Goal: Information Seeking & Learning: Compare options

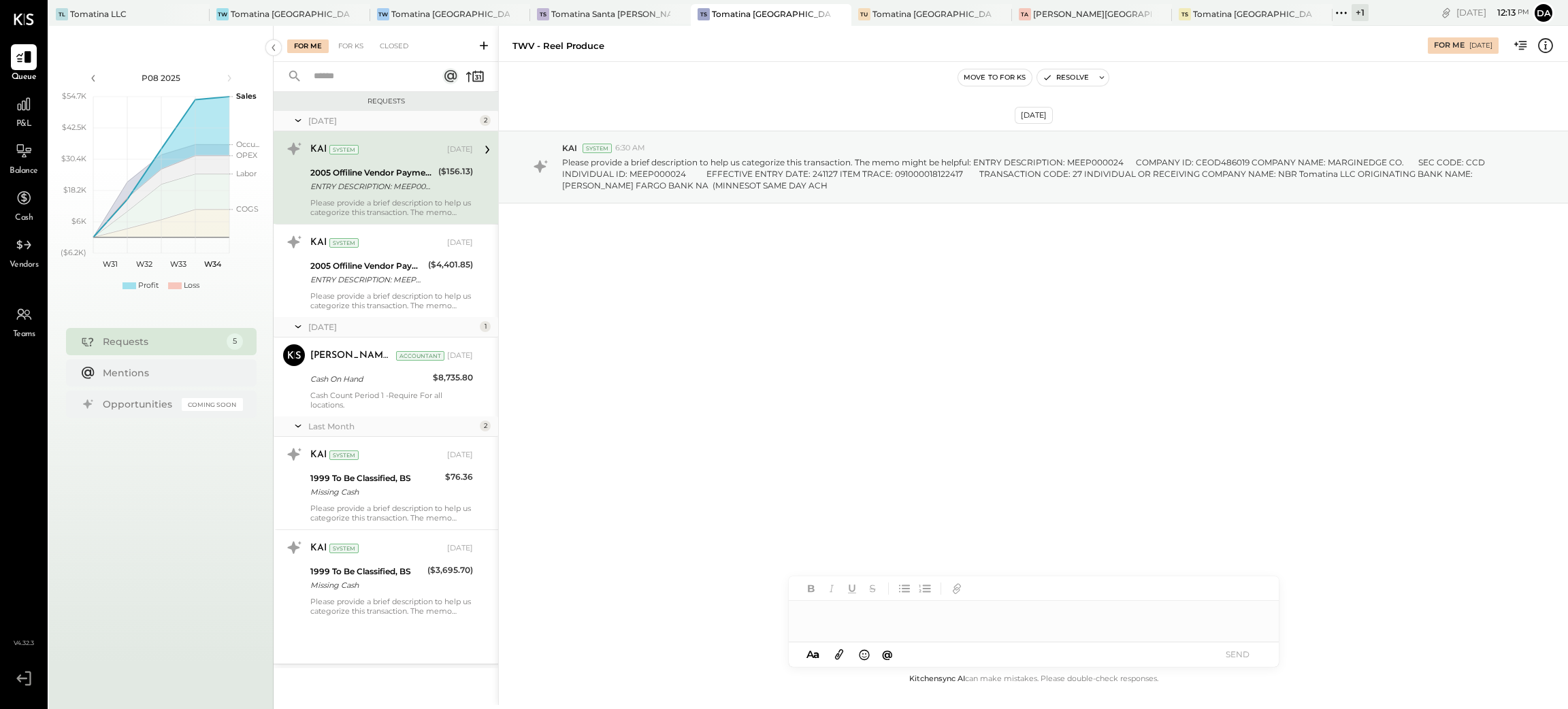
click at [1351, 11] on div "+ 1" at bounding box center [1359, 12] width 17 height 17
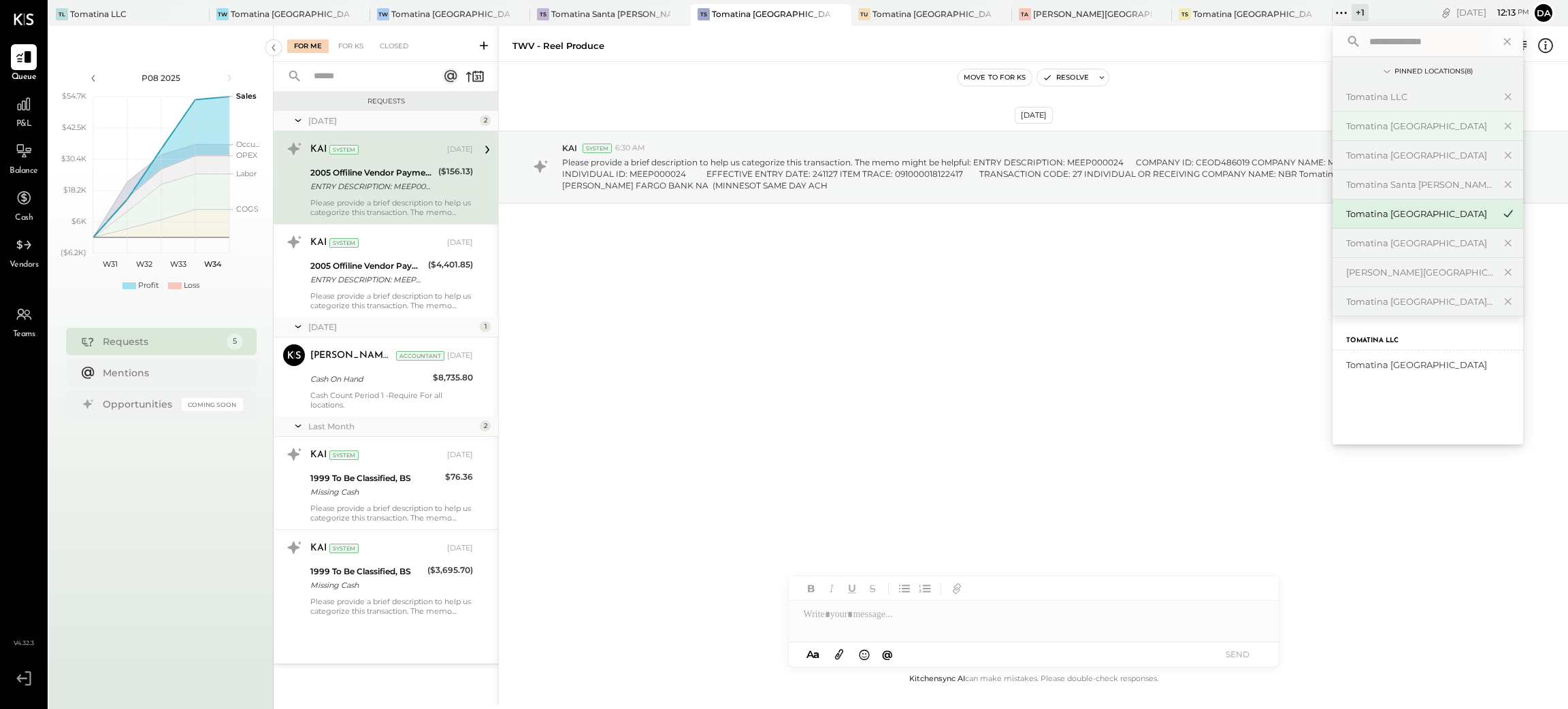
click at [1346, 130] on div "Tomatina [GEOGRAPHIC_DATA]" at bounding box center [1420, 126] width 147 height 13
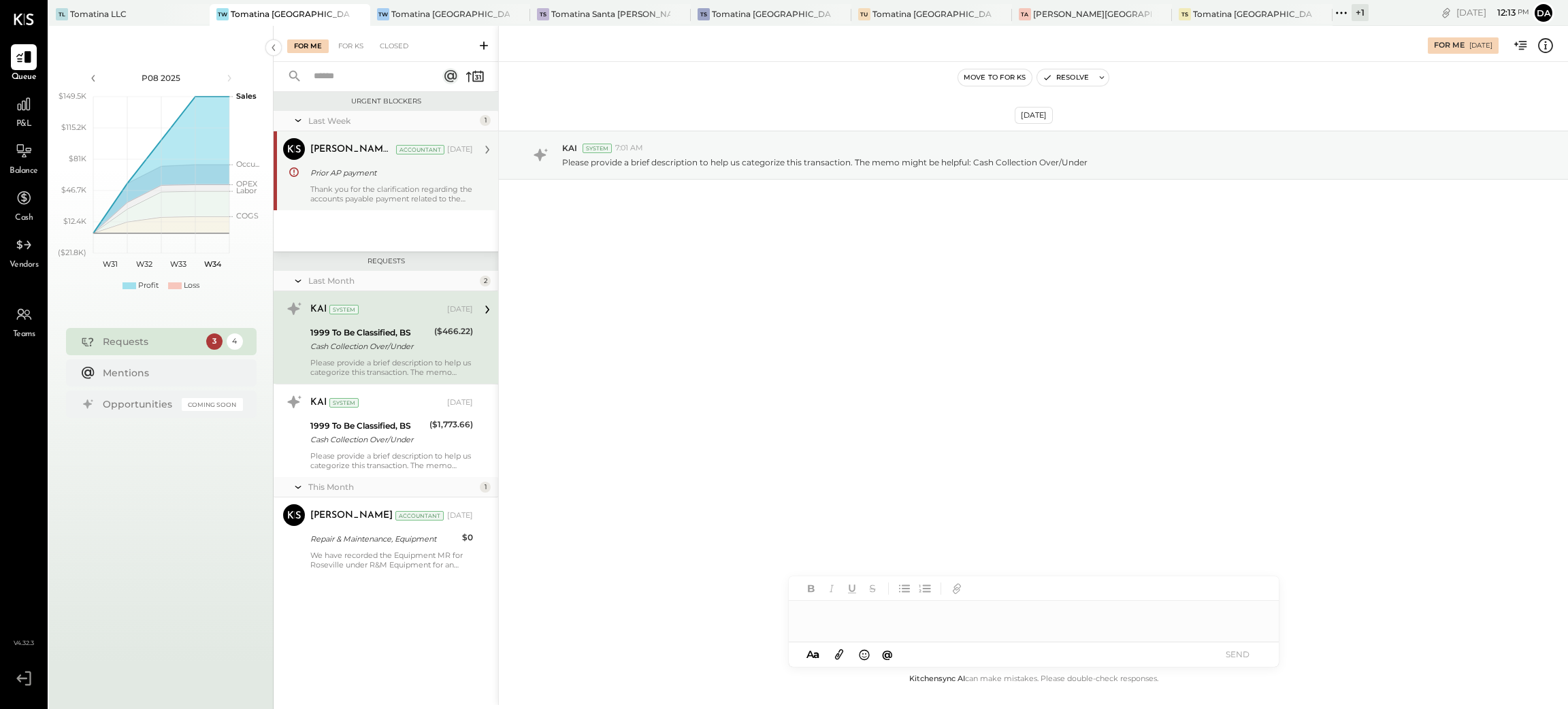
click at [411, 189] on div "Thank you for the clarification regarding the accounts payable payment related …" at bounding box center [392, 193] width 163 height 19
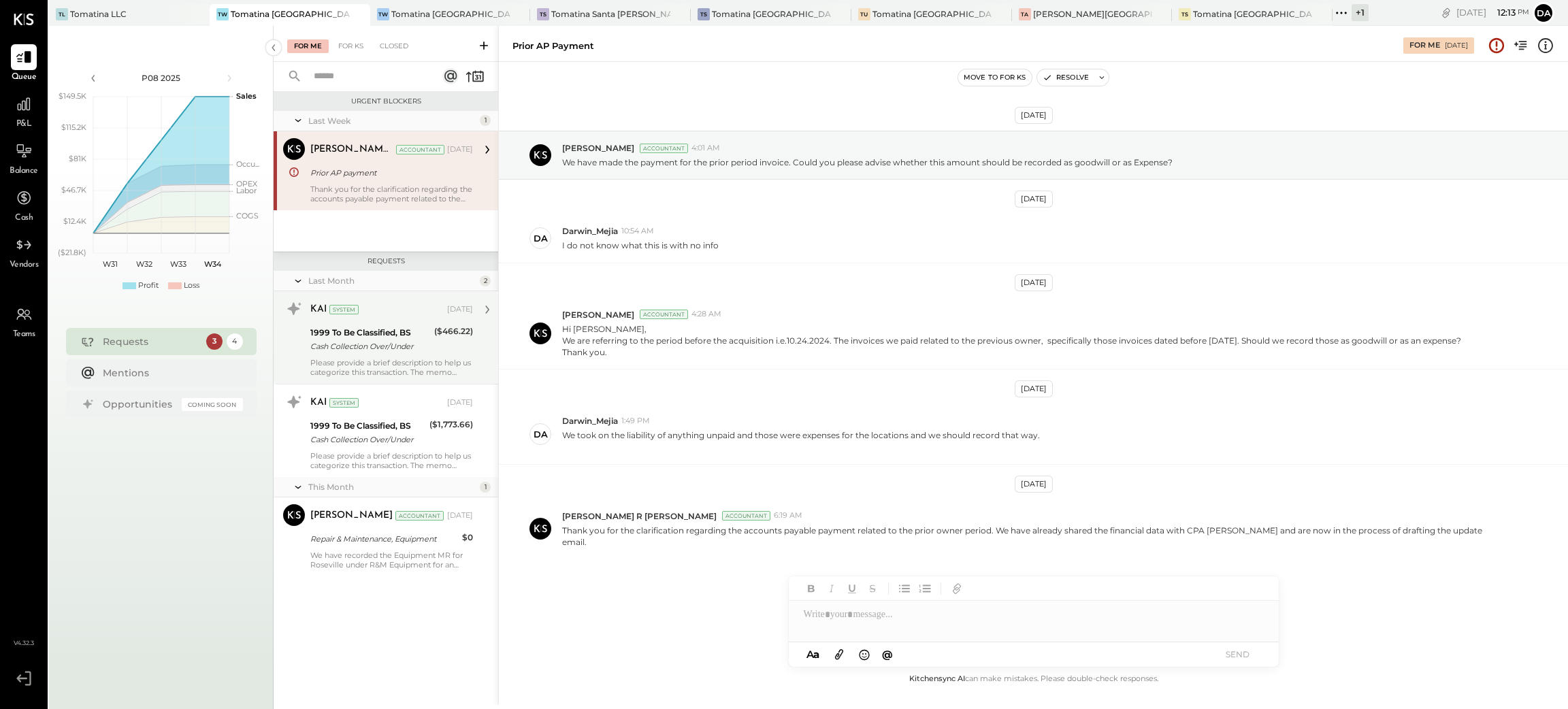
click at [388, 340] on div "Cash Collection Over/Under" at bounding box center [370, 346] width 120 height 14
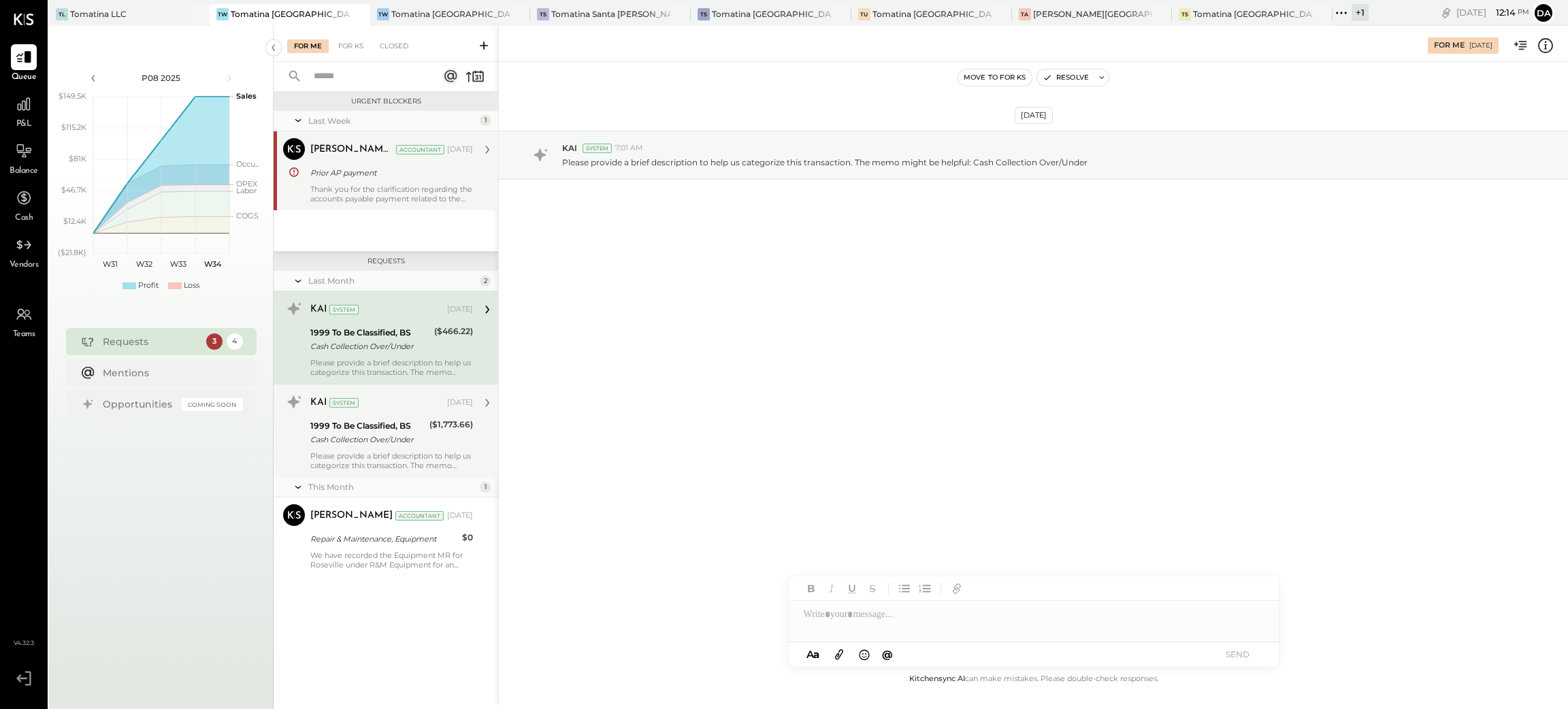
click at [356, 439] on div "Cash Collection Over/Under" at bounding box center [367, 439] width 115 height 14
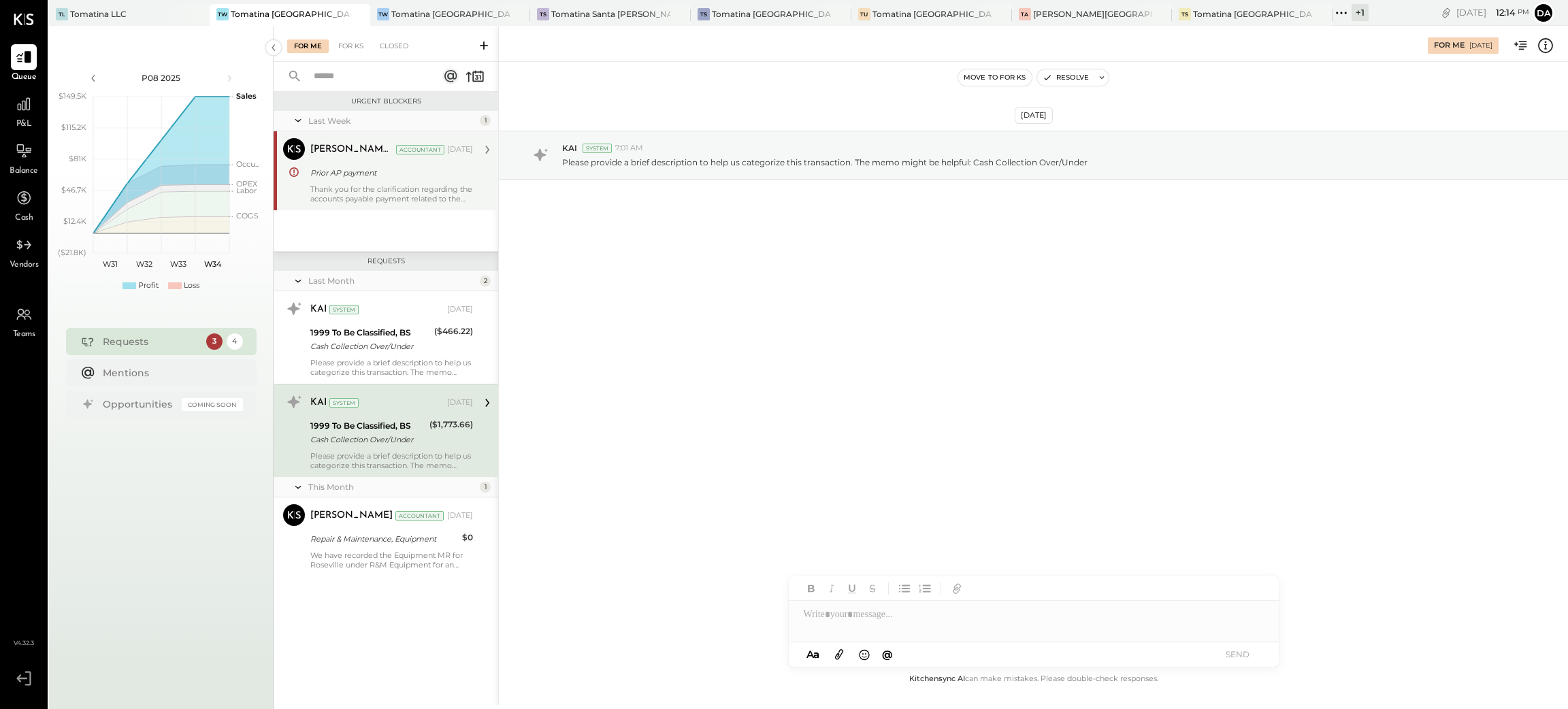
click at [411, 428] on div "1999 To Be Classified, BS" at bounding box center [367, 426] width 115 height 14
click at [415, 546] on div "Repair & Maintenance, Equipment" at bounding box center [384, 538] width 147 height 17
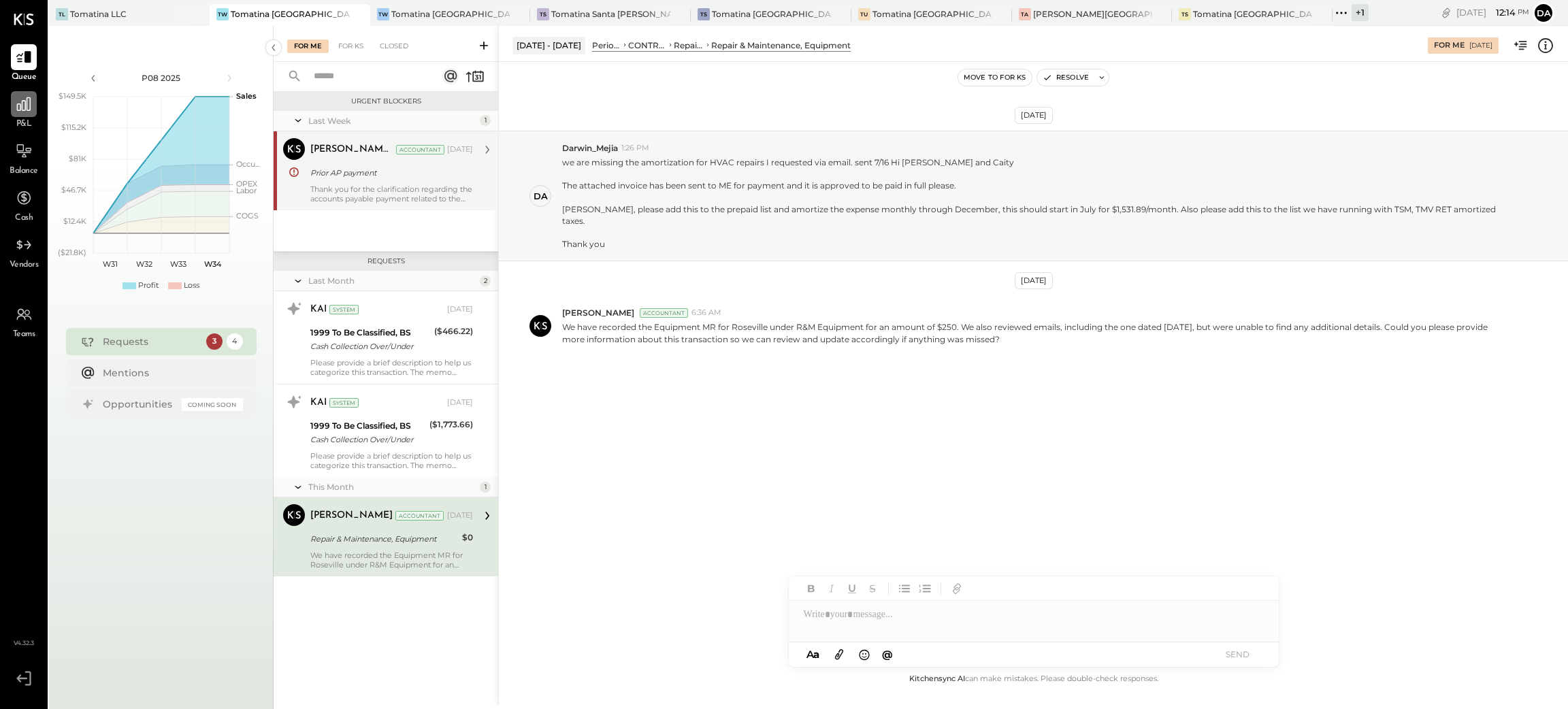
click at [16, 108] on icon at bounding box center [24, 104] width 18 height 18
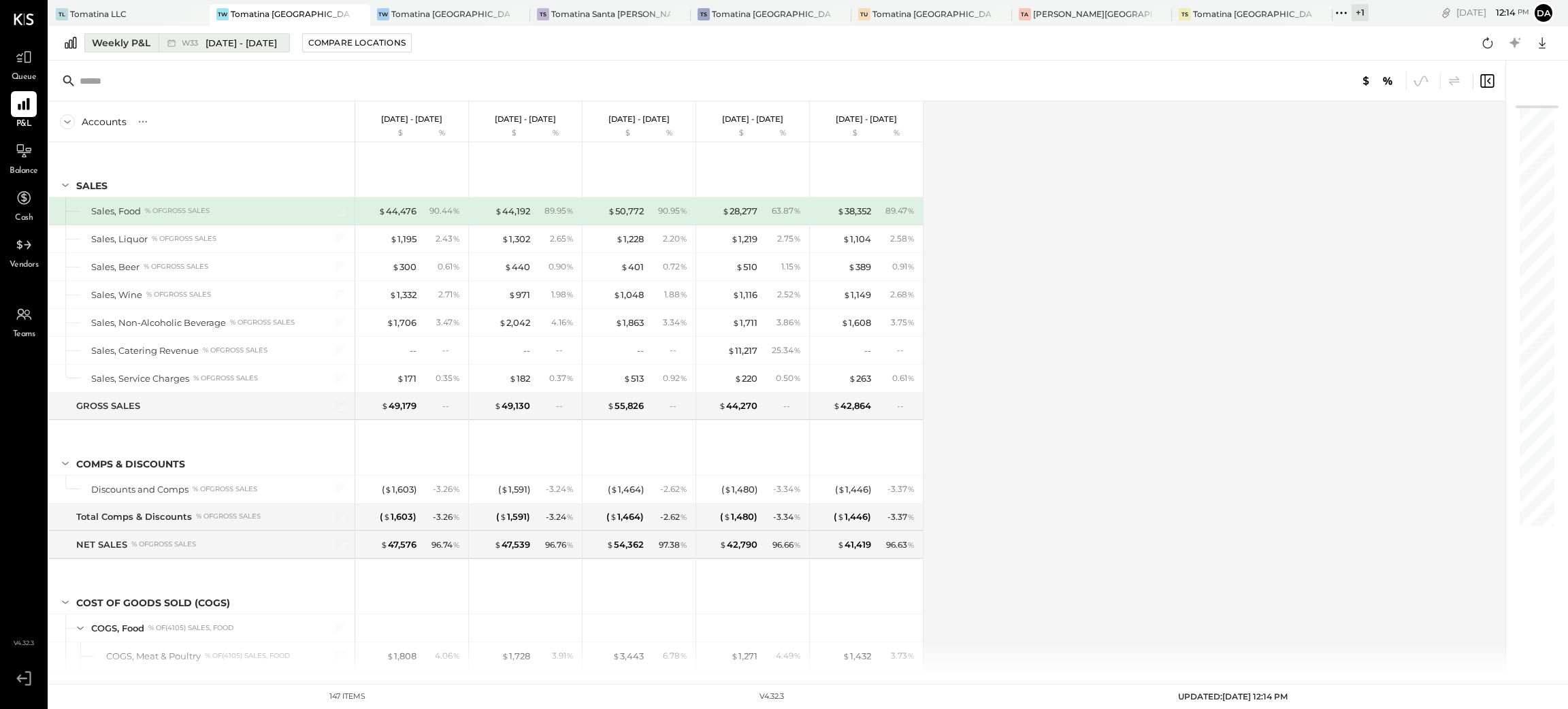
click at [132, 41] on div "Weekly P&L" at bounding box center [122, 43] width 59 height 14
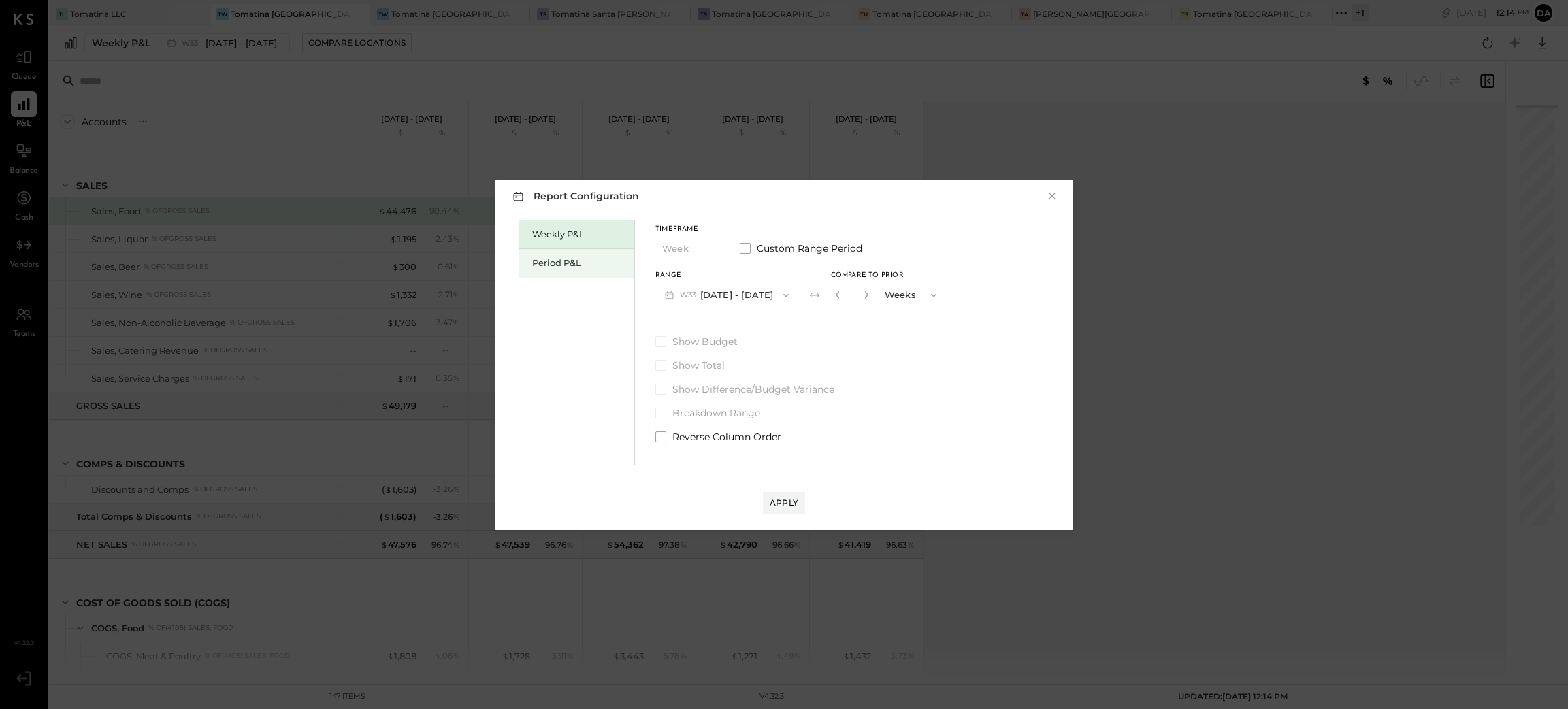
click at [589, 265] on div "Period P&L" at bounding box center [579, 262] width 95 height 13
click at [728, 293] on button "P08 [DATE] - [DATE]" at bounding box center [726, 295] width 141 height 25
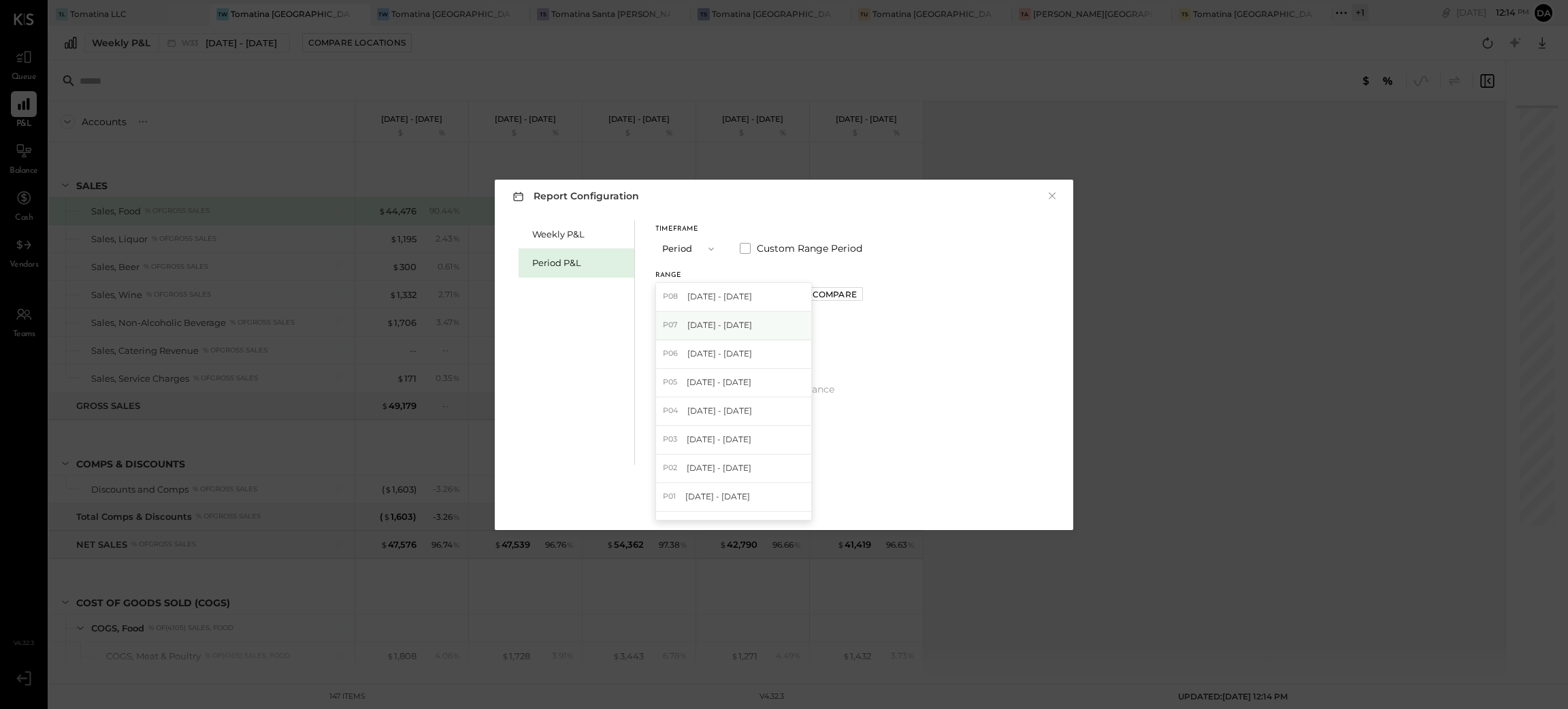
click at [725, 330] on span "[DATE] - [DATE]" at bounding box center [719, 325] width 65 height 12
click at [785, 493] on button "Apply" at bounding box center [783, 502] width 42 height 22
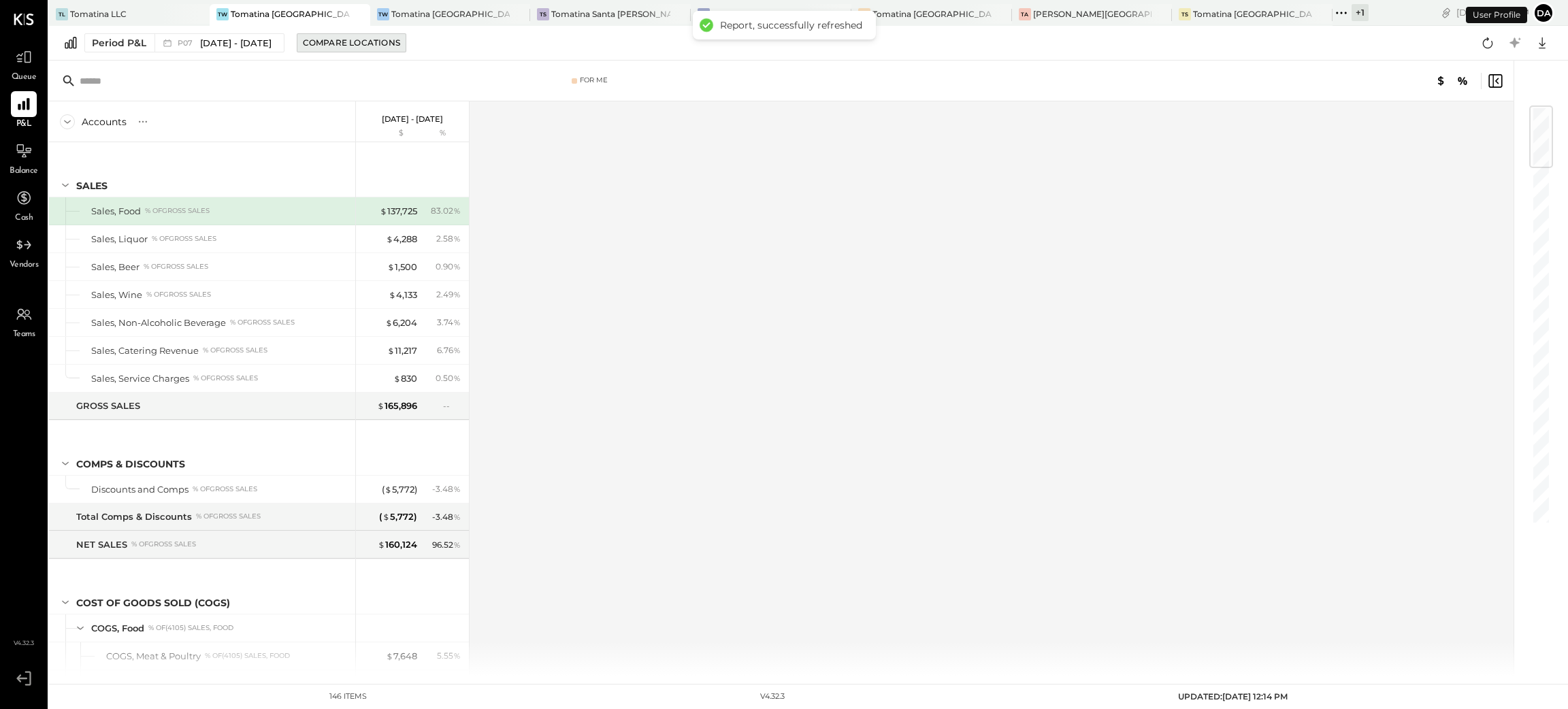
click at [397, 50] on button "Compare Locations" at bounding box center [351, 42] width 110 height 19
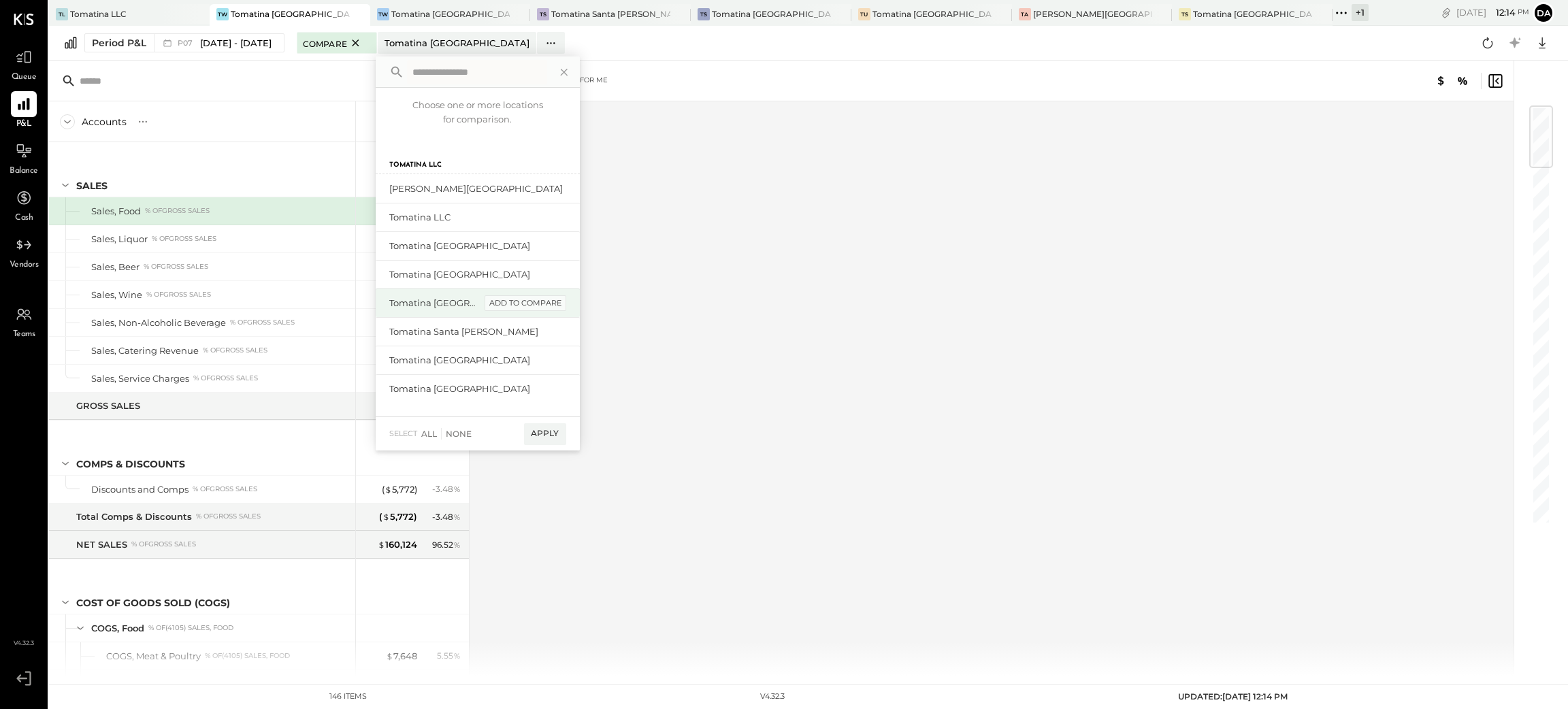
click at [512, 297] on div "add to compare" at bounding box center [525, 303] width 81 height 17
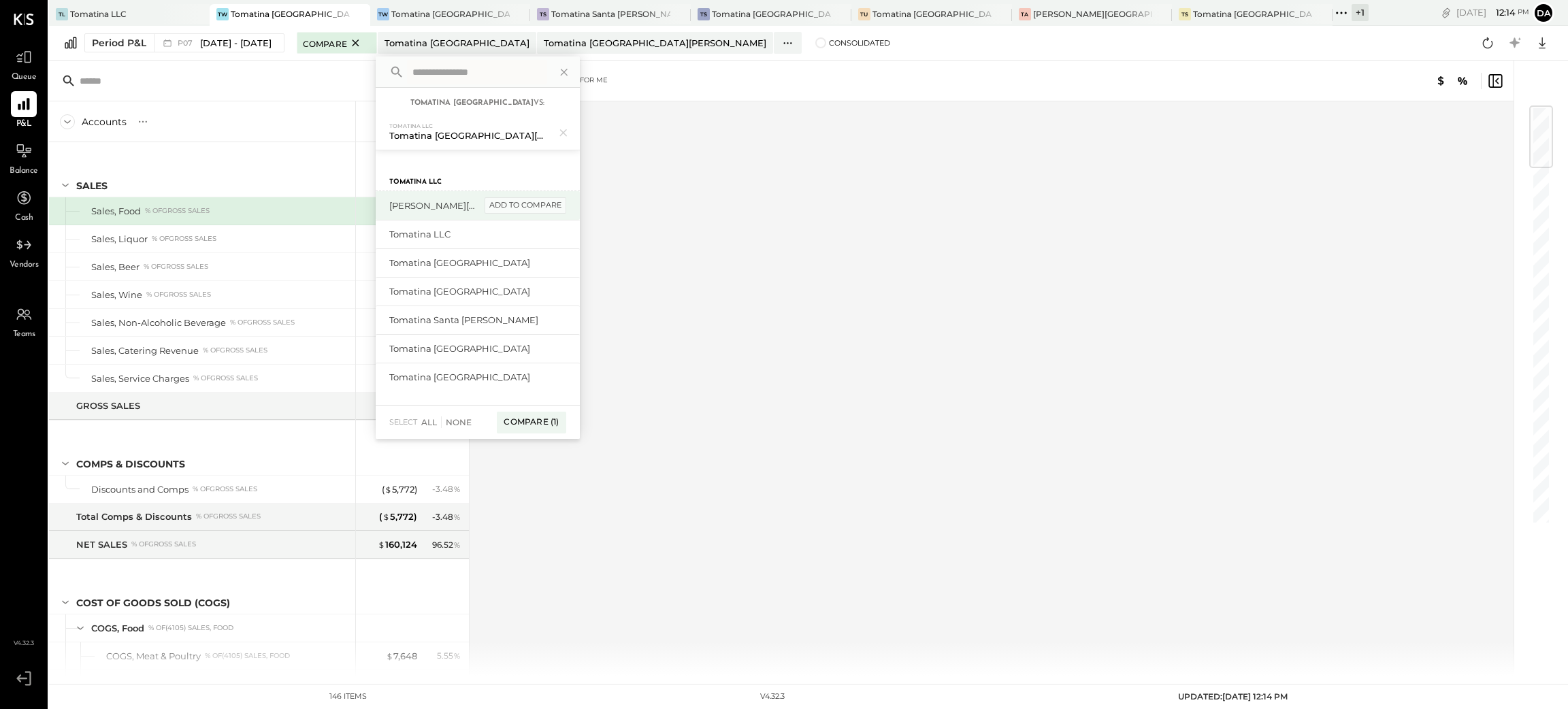
click at [528, 202] on div "add to compare" at bounding box center [525, 205] width 81 height 17
click at [533, 387] on div "add to compare" at bounding box center [525, 382] width 81 height 17
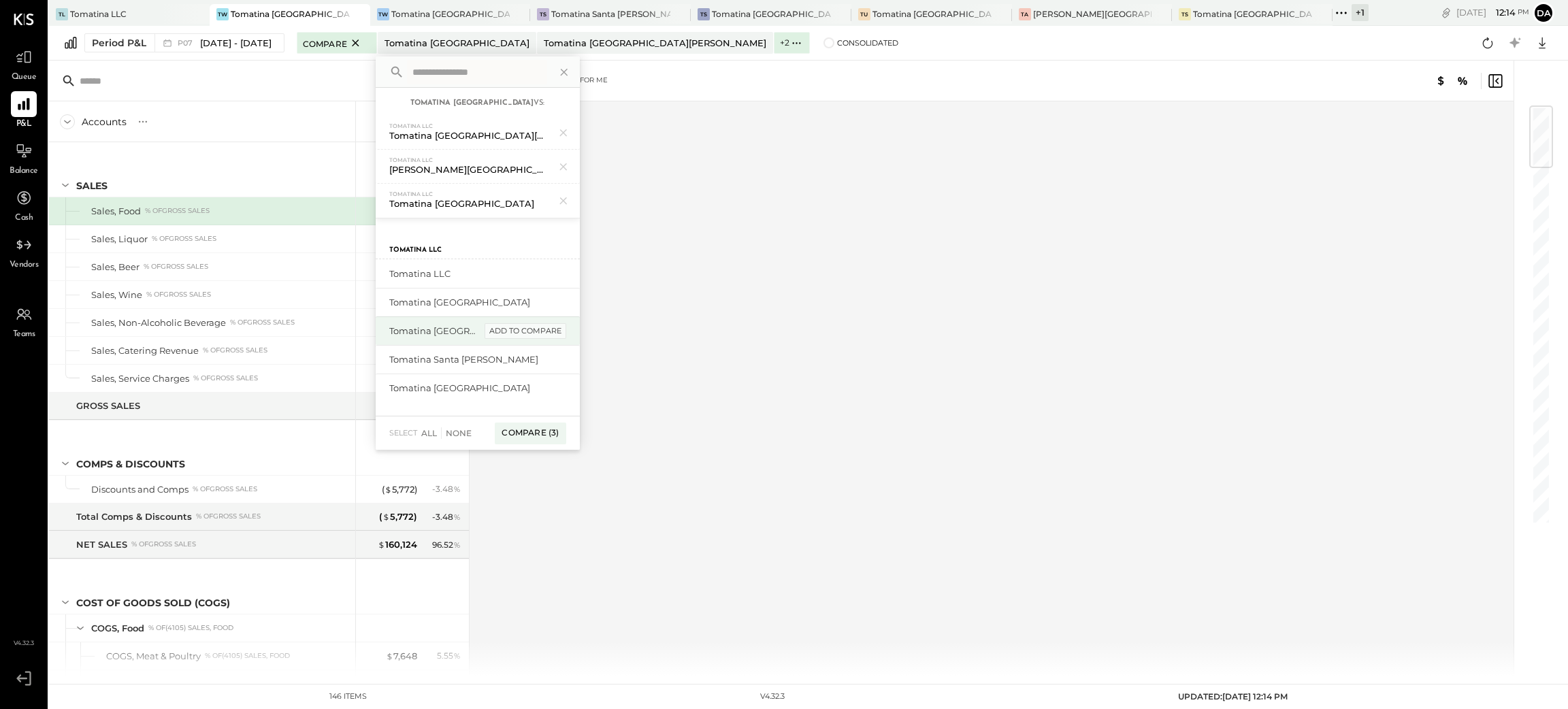
click at [529, 336] on div "add to compare" at bounding box center [525, 330] width 81 height 17
click at [0, 0] on div "add to compare" at bounding box center [0, 0] width 0 height 0
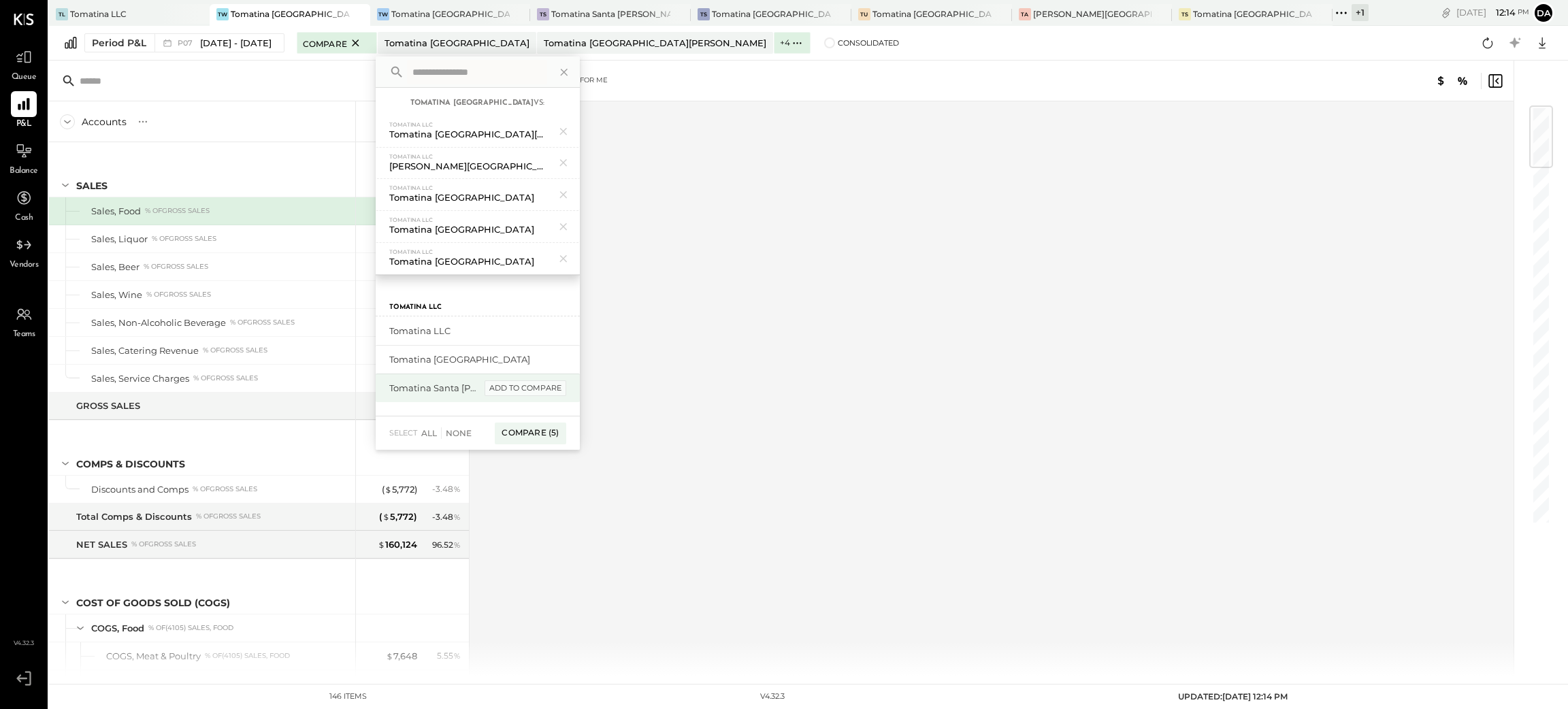
click at [514, 385] on div "add to compare" at bounding box center [525, 388] width 81 height 17
click at [518, 365] on div "add to compare" at bounding box center [525, 360] width 81 height 17
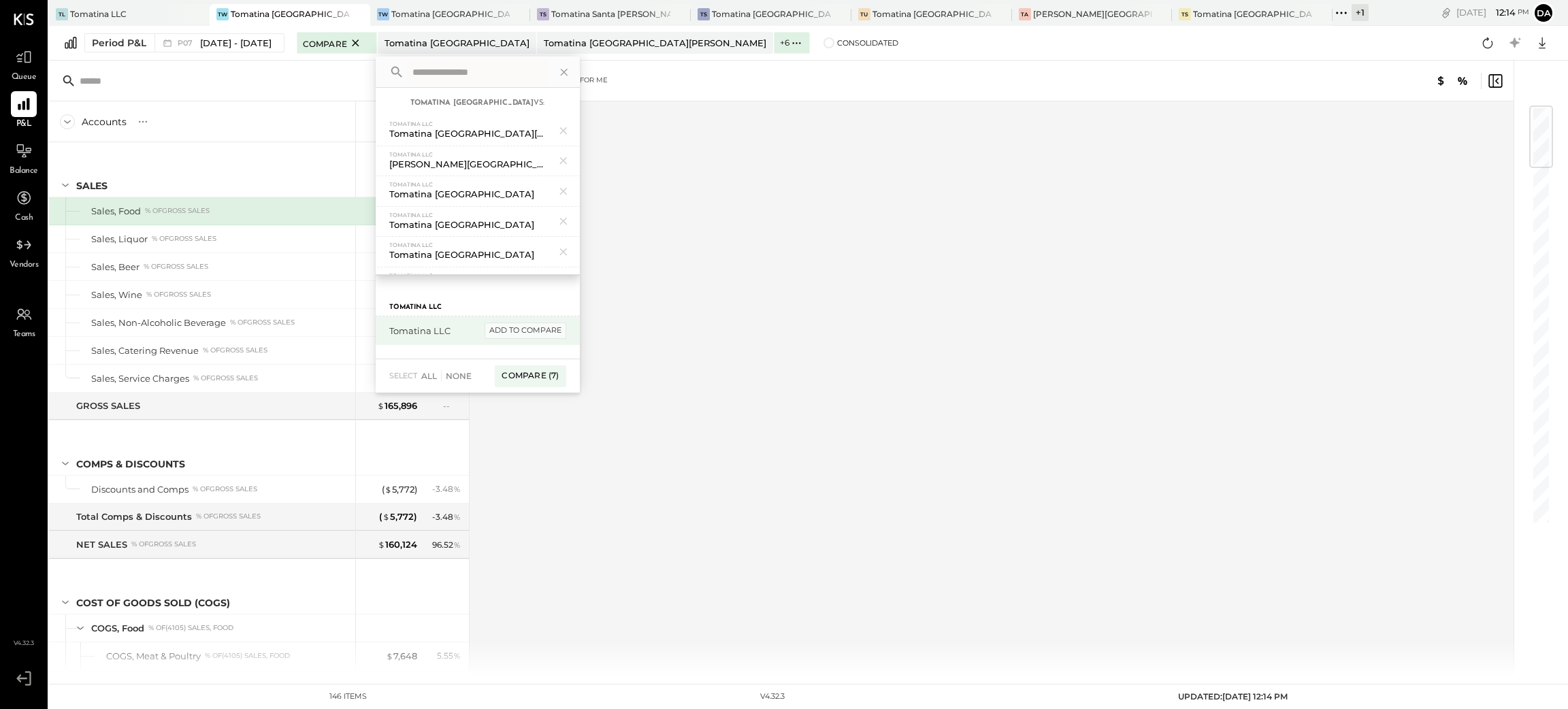
click at [527, 329] on div "add to compare" at bounding box center [525, 330] width 81 height 17
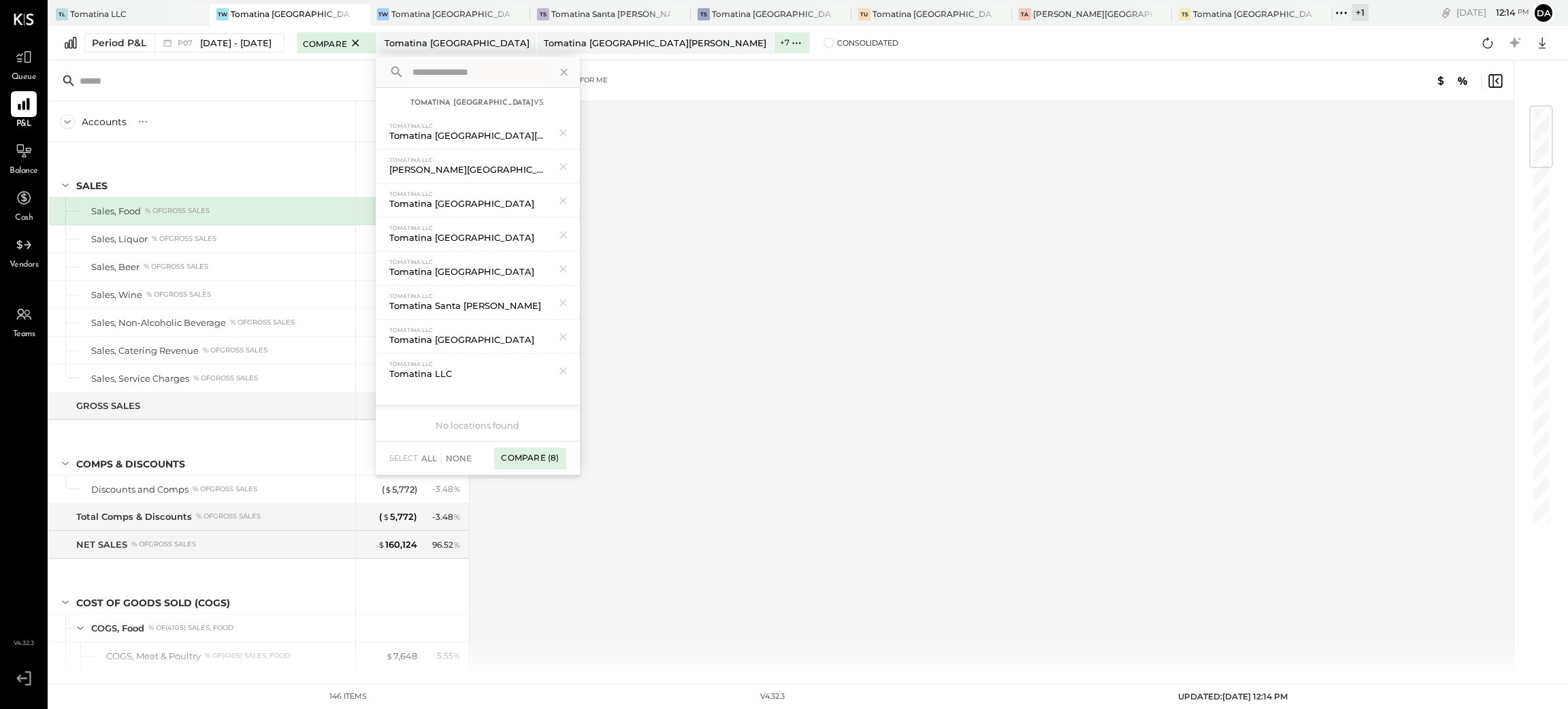
click at [547, 449] on div "Compare (8)" at bounding box center [529, 458] width 72 height 22
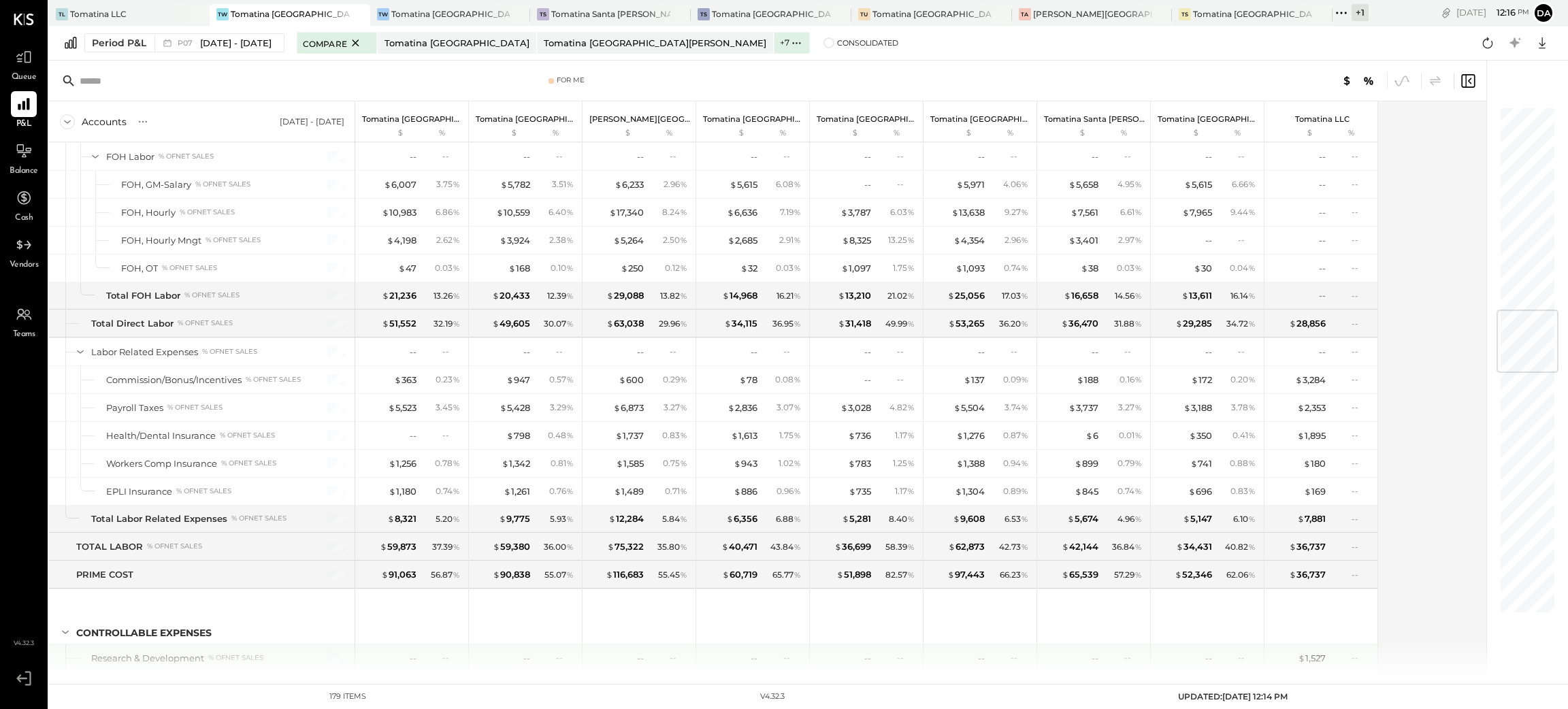
scroll to position [1734, 0]
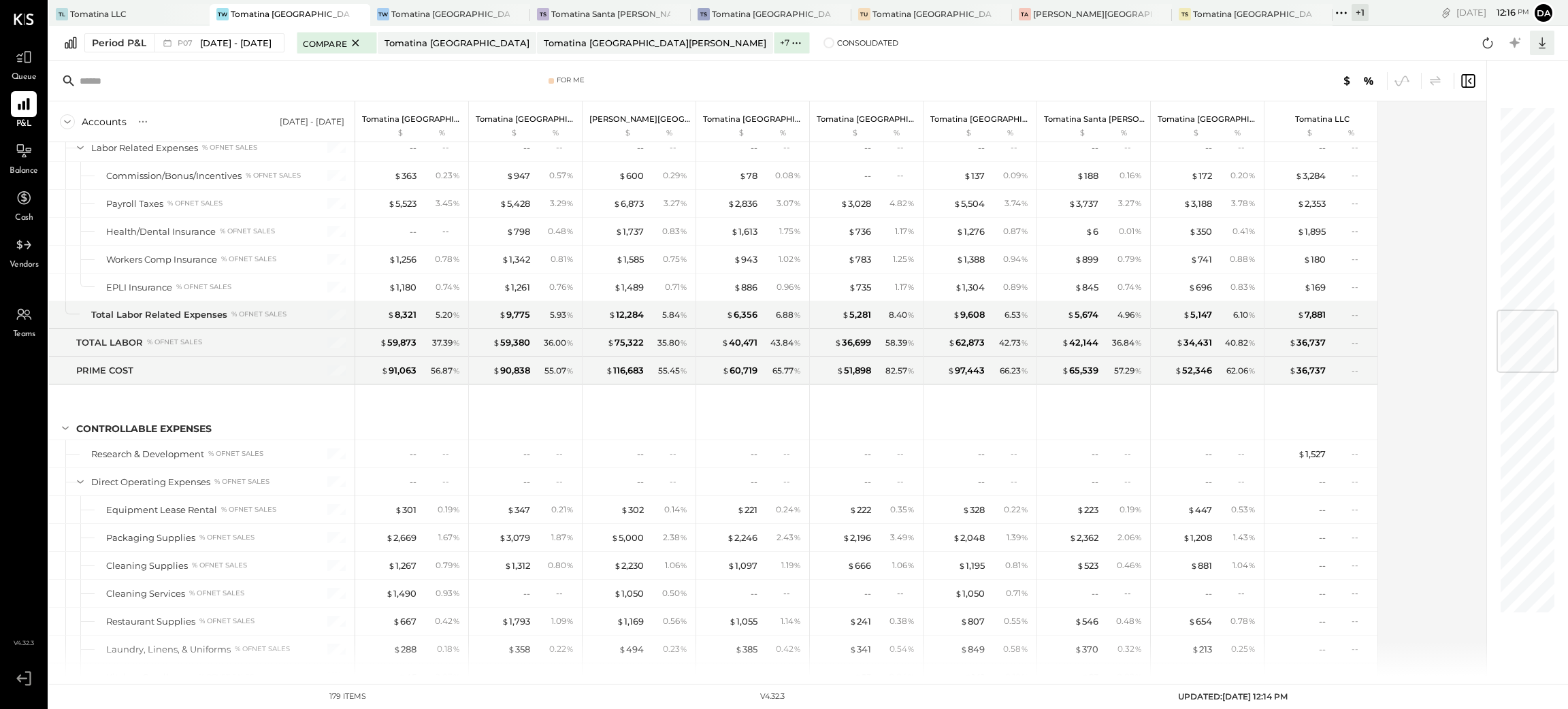
click at [1544, 41] on icon at bounding box center [1542, 43] width 18 height 18
click at [1477, 125] on div "Excel" at bounding box center [1499, 122] width 109 height 28
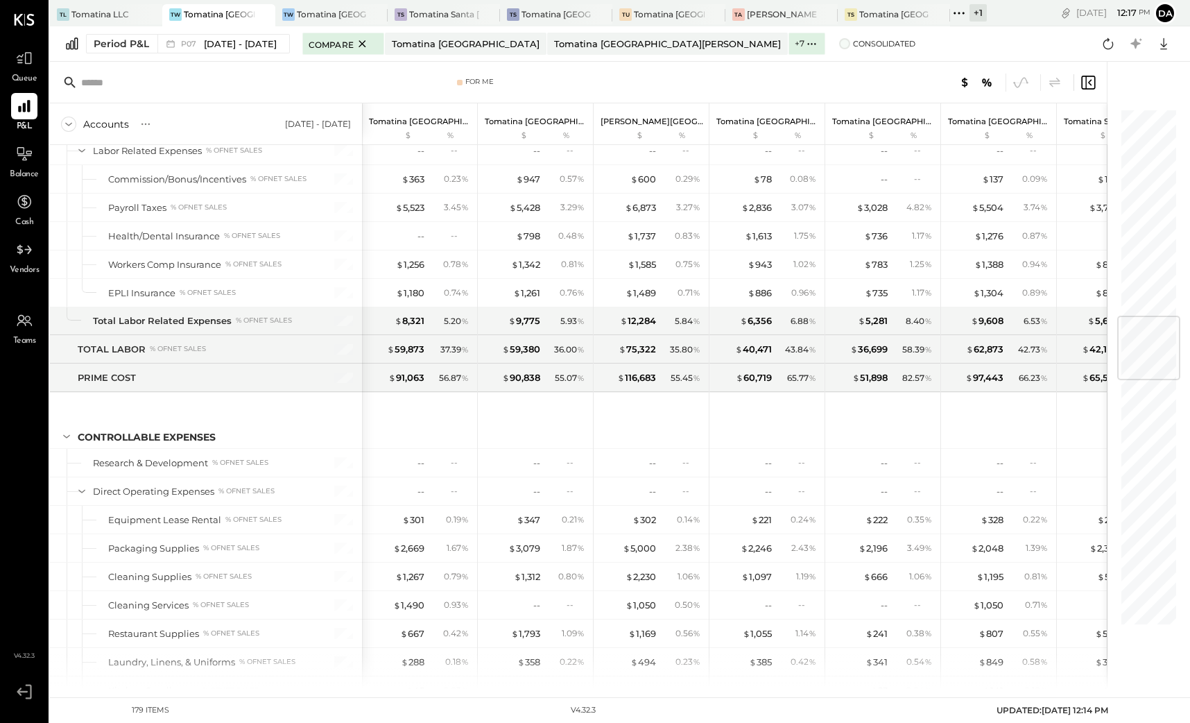
click at [853, 45] on span "Consolidated" at bounding box center [884, 44] width 62 height 10
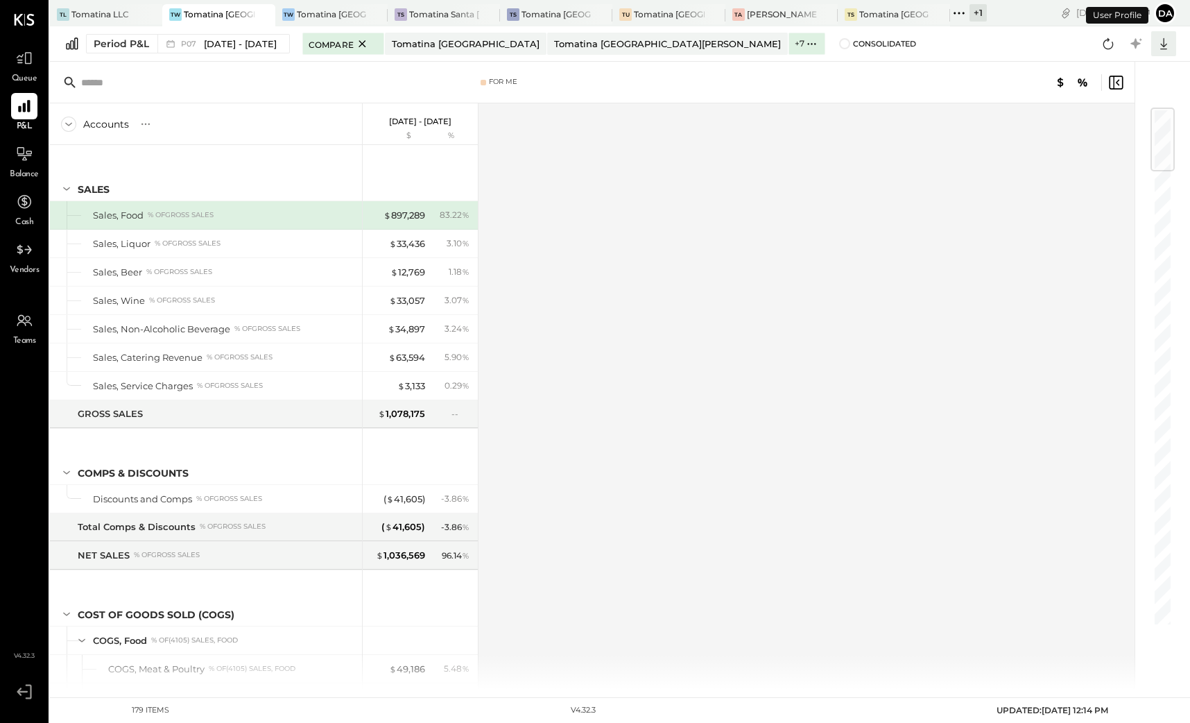
click at [1164, 46] on icon at bounding box center [1164, 44] width 18 height 18
click at [1103, 116] on div "Excel" at bounding box center [1120, 124] width 111 height 29
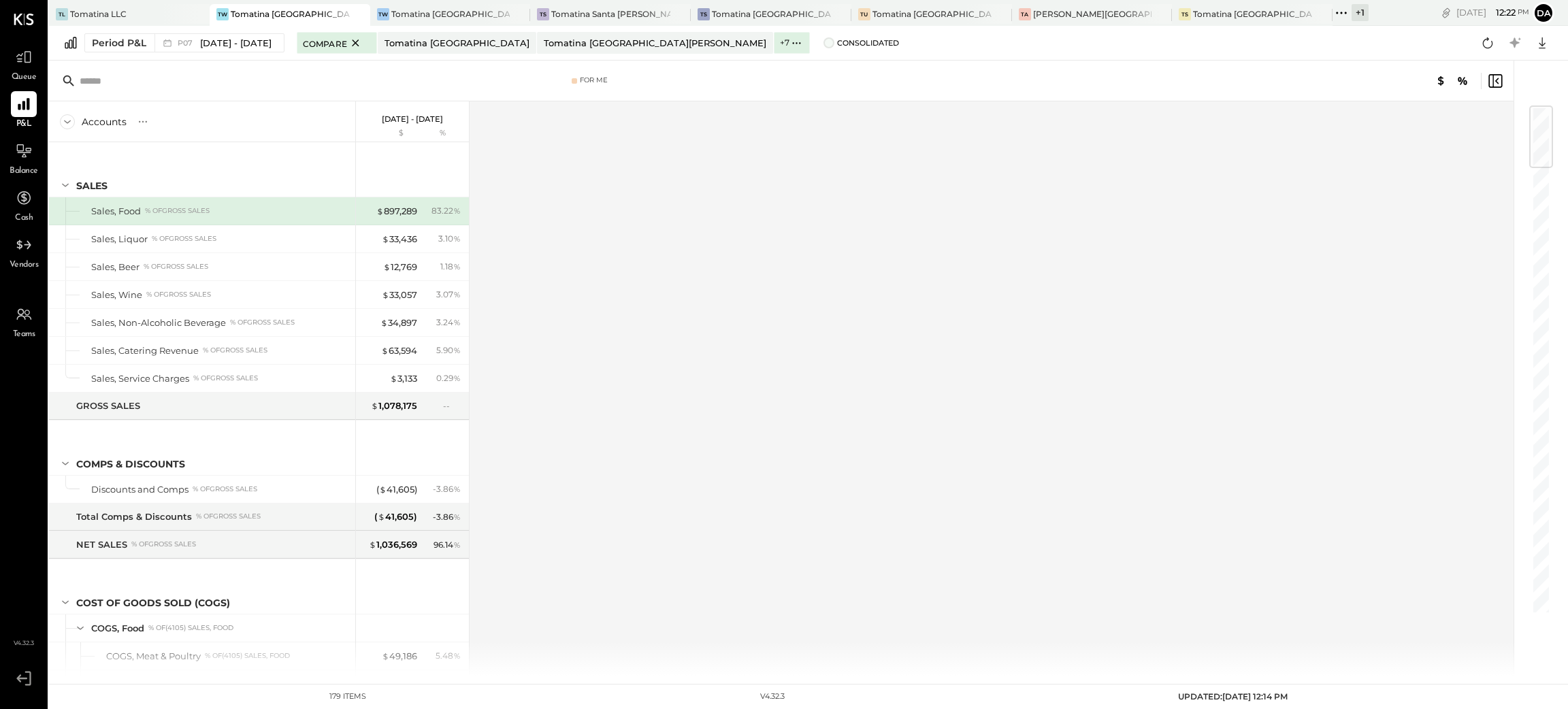
click at [837, 47] on span "Consolidated" at bounding box center [867, 43] width 62 height 10
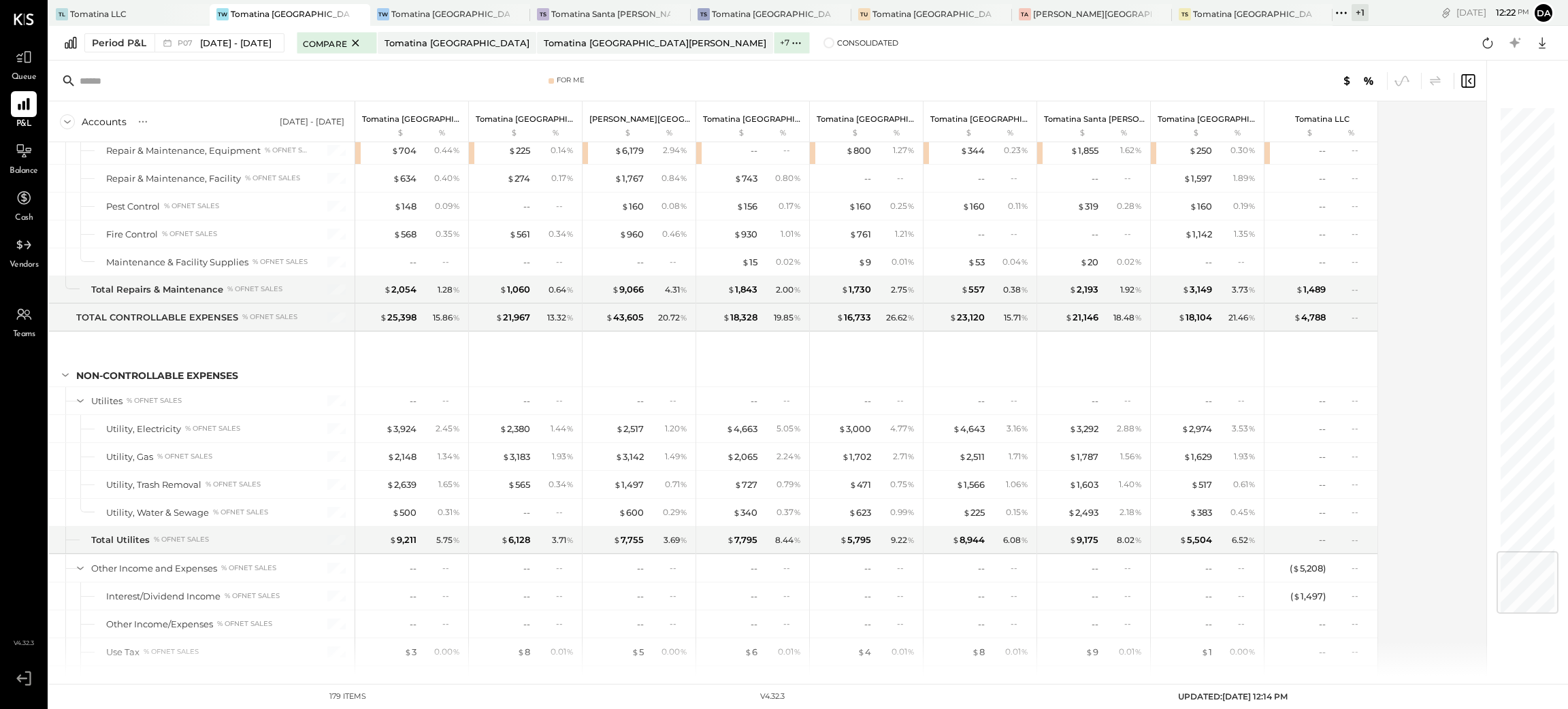
scroll to position [3779, 0]
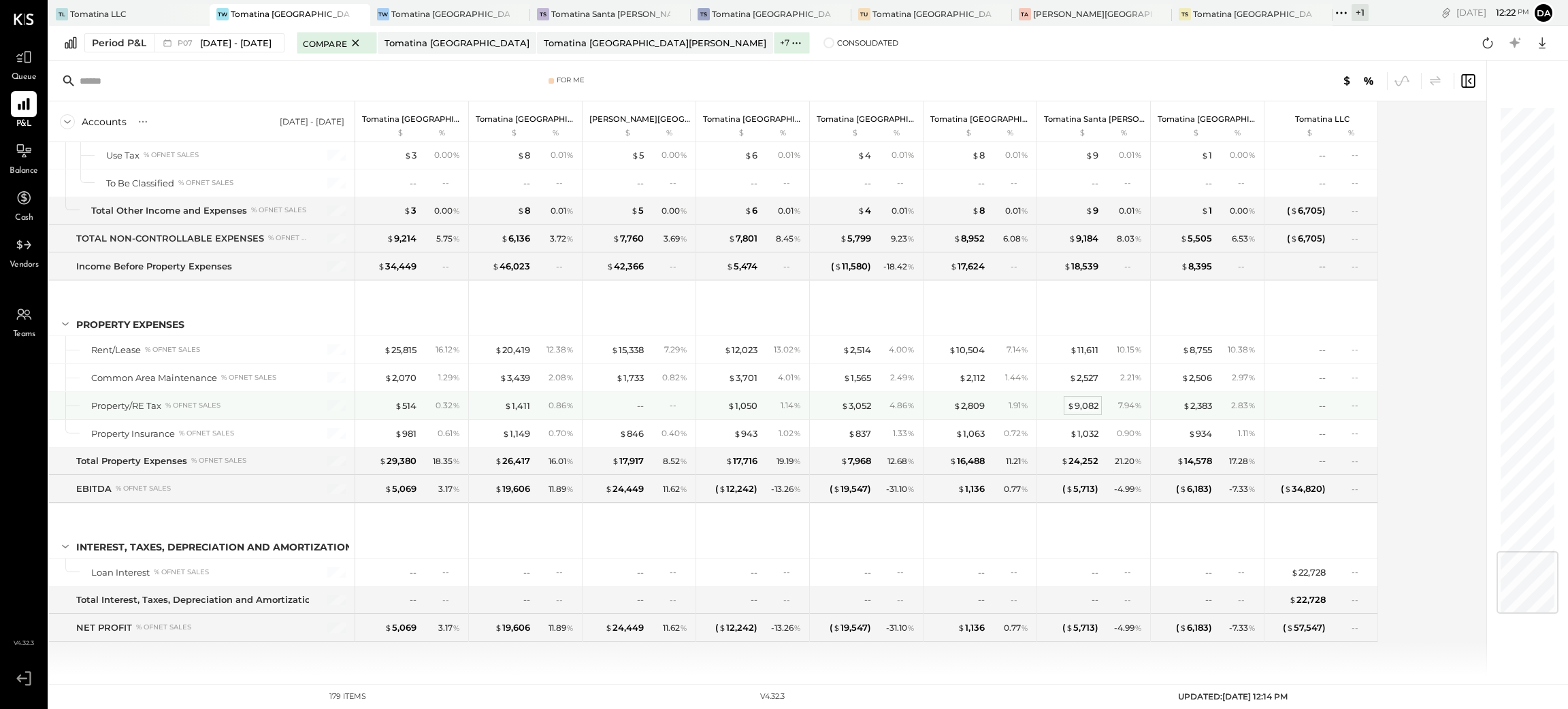
click at [1092, 402] on div "$ 9,082" at bounding box center [1082, 405] width 31 height 13
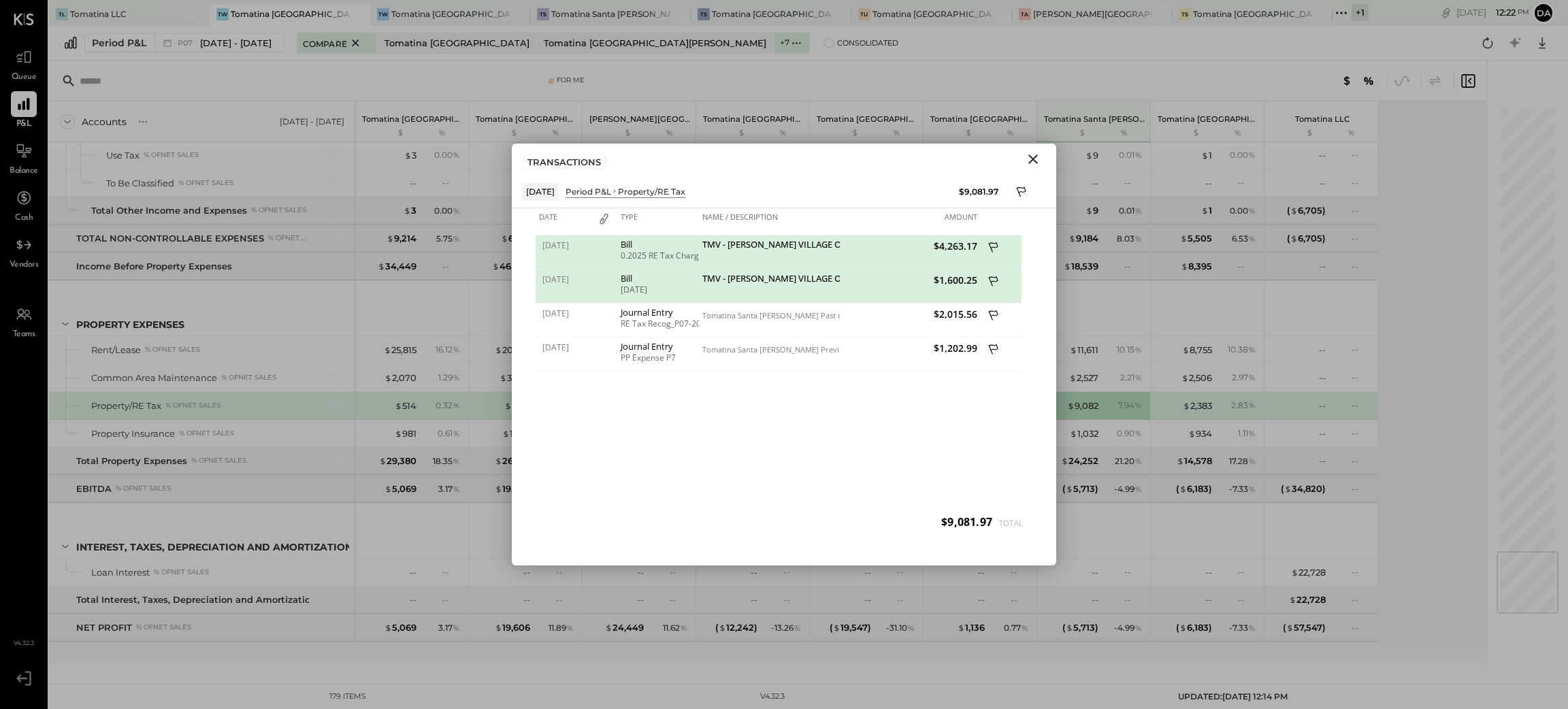
click at [1034, 159] on icon "Close" at bounding box center [1032, 159] width 17 height 17
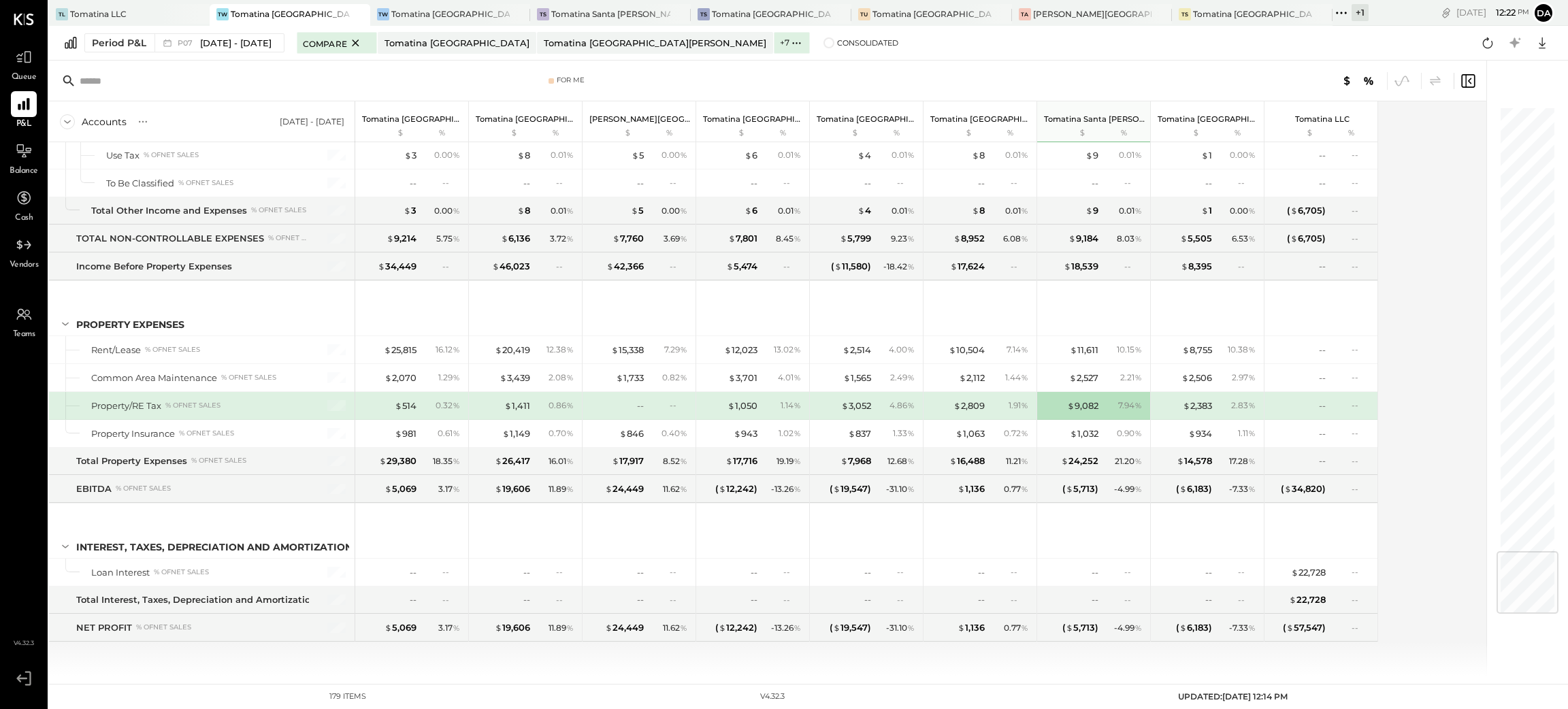
click at [1422, 470] on div "Accounts S % GL [DATE] - [DATE] Tomatina [GEOGRAPHIC_DATA] $ % Tomatina [GEOGRA…" at bounding box center [768, 387] width 1439 height 574
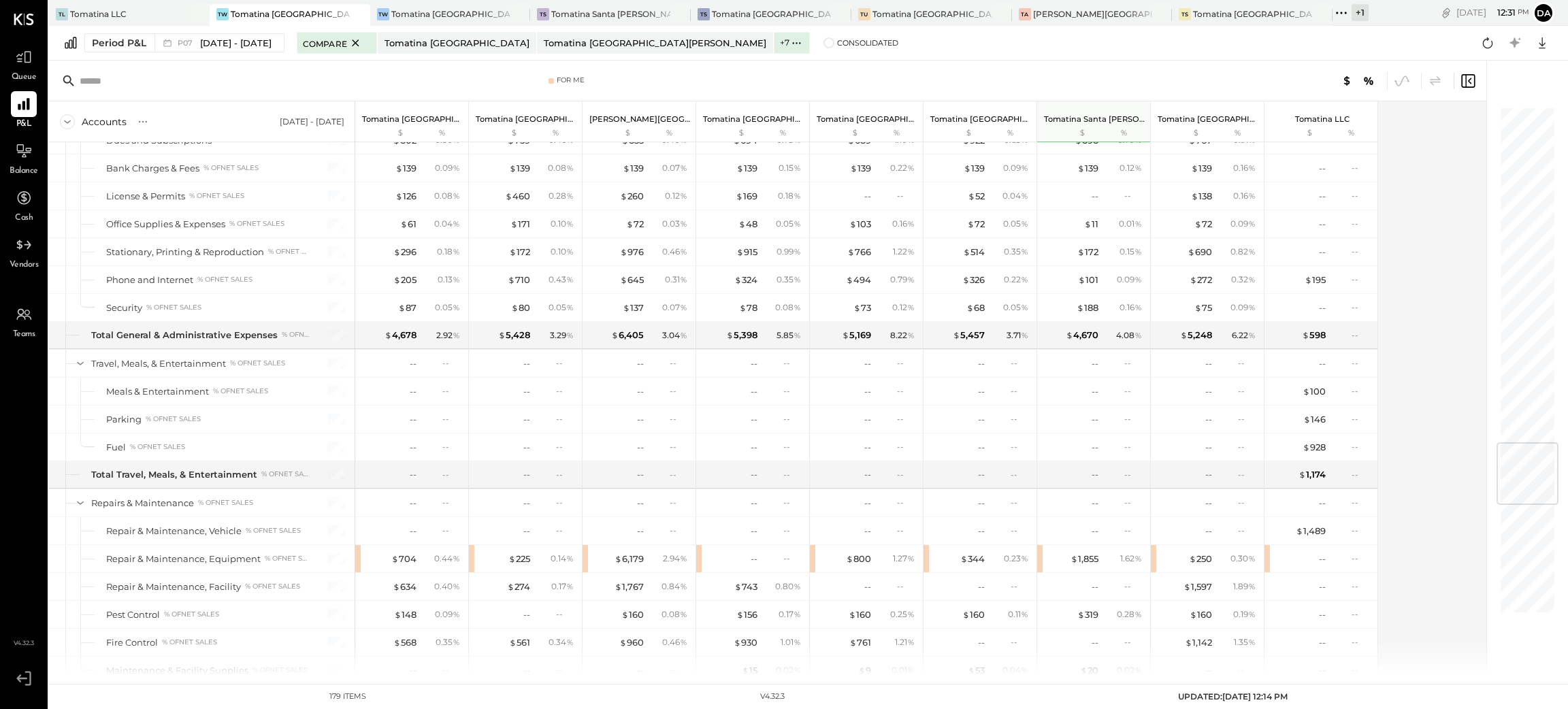
scroll to position [3061, 0]
